Goal: Find contact information: Find contact information

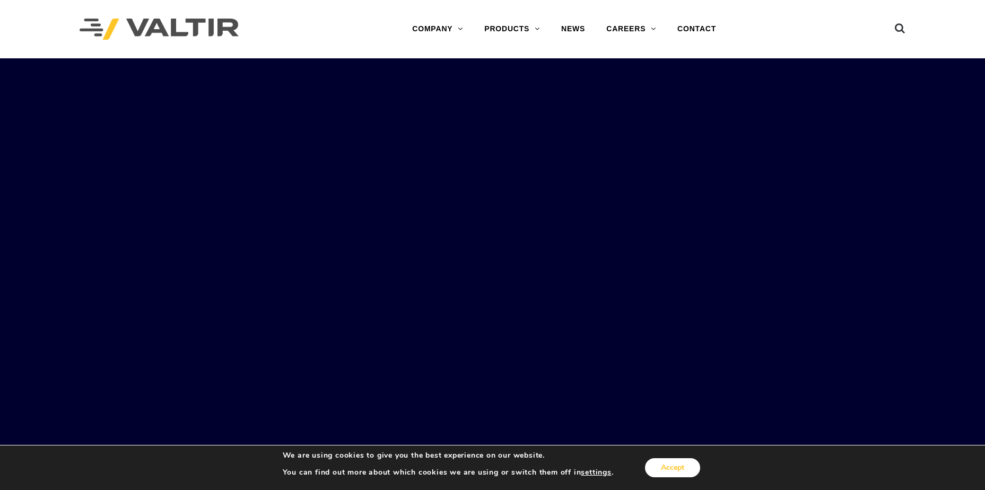
click at [670, 471] on button "Accept" at bounding box center [672, 467] width 55 height 19
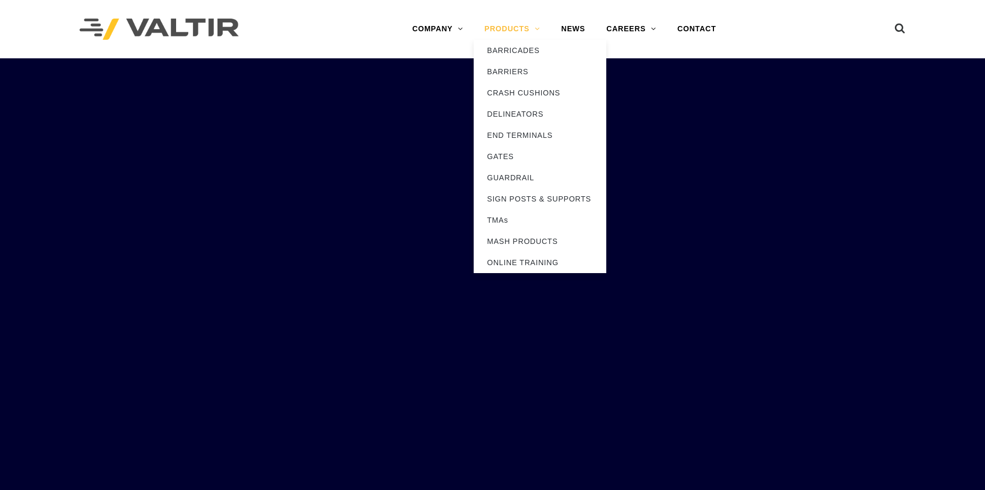
click at [504, 30] on link "PRODUCTS" at bounding box center [512, 29] width 77 height 21
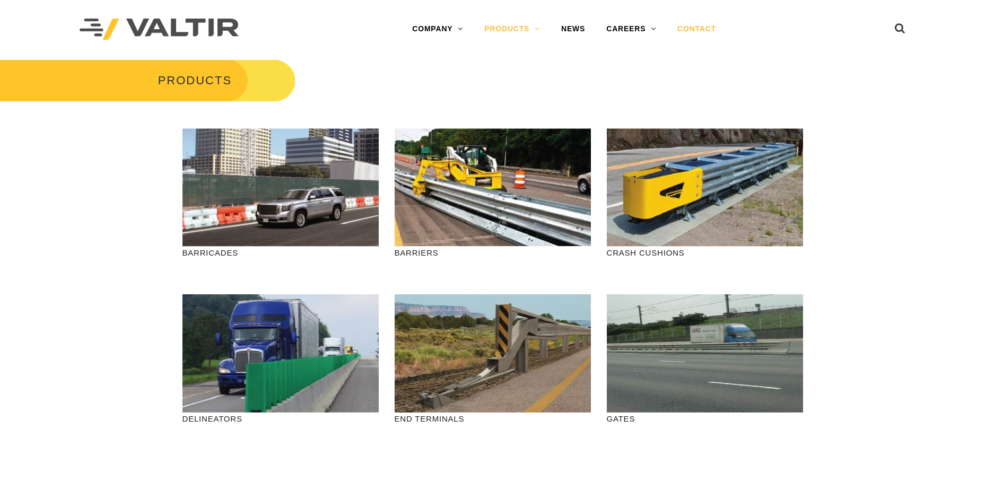
click at [689, 26] on link "CONTACT" at bounding box center [697, 29] width 60 height 21
